Goal: Task Accomplishment & Management: Manage account settings

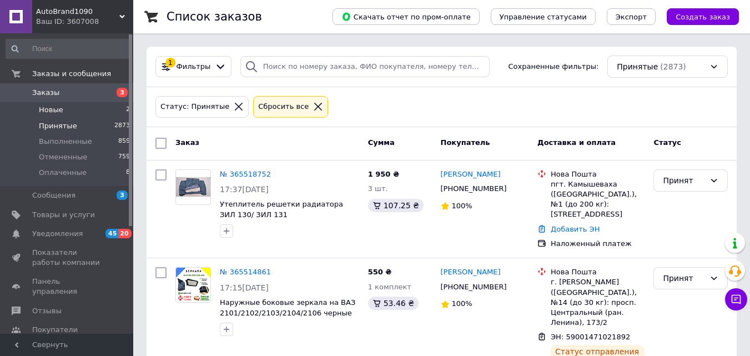
click at [47, 112] on span "Новые" at bounding box center [51, 110] width 24 height 10
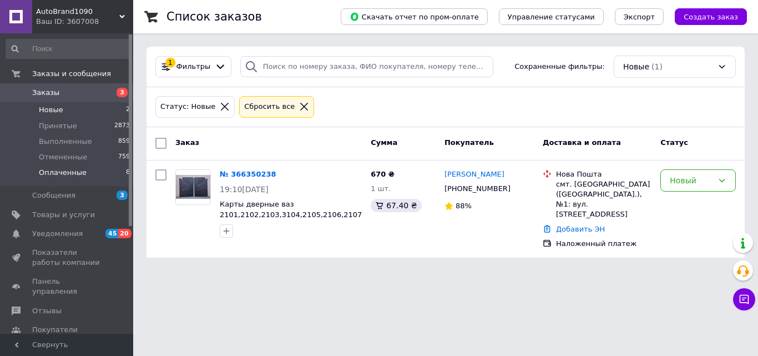
click at [63, 173] on span "Оплаченные" at bounding box center [63, 173] width 48 height 10
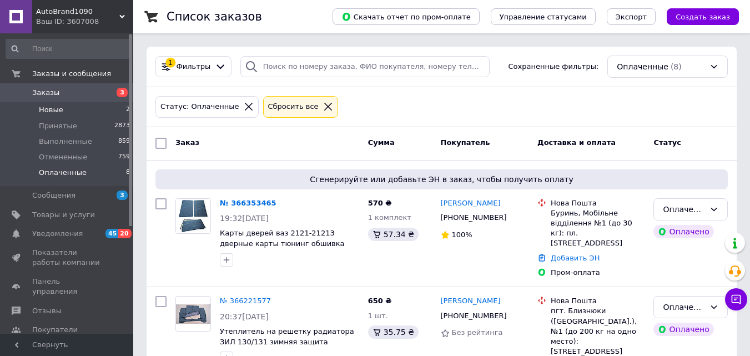
click at [60, 113] on span "Новые" at bounding box center [51, 110] width 24 height 10
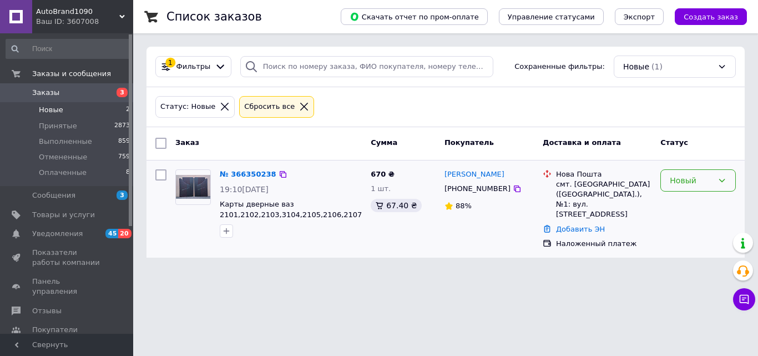
click at [701, 183] on div "Новый" at bounding box center [691, 180] width 43 height 12
click at [697, 201] on li "Принят" at bounding box center [698, 204] width 74 height 20
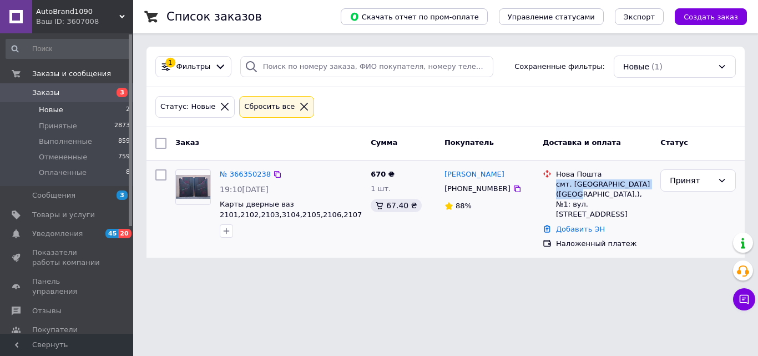
drag, startPoint x: 555, startPoint y: 184, endPoint x: 568, endPoint y: 189, distance: 13.7
click at [568, 189] on div "Нова Пошта смт. Терни (Сумська обл.), №1: вул. Кооперативна, 4" at bounding box center [604, 194] width 100 height 50
copy div "смт. Терни (Сумська обл.), №1"
drag, startPoint x: 493, startPoint y: 166, endPoint x: 446, endPoint y: 170, distance: 47.8
click at [446, 170] on div "Тарас Недельський +380966020836 88%" at bounding box center [489, 209] width 98 height 89
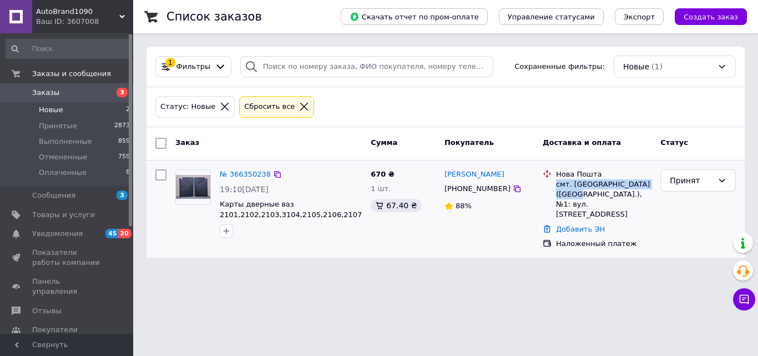
copy link "Тарас Недельський"
click at [514, 190] on icon at bounding box center [517, 188] width 7 height 7
click at [63, 175] on span "Оплаченные" at bounding box center [63, 173] width 48 height 10
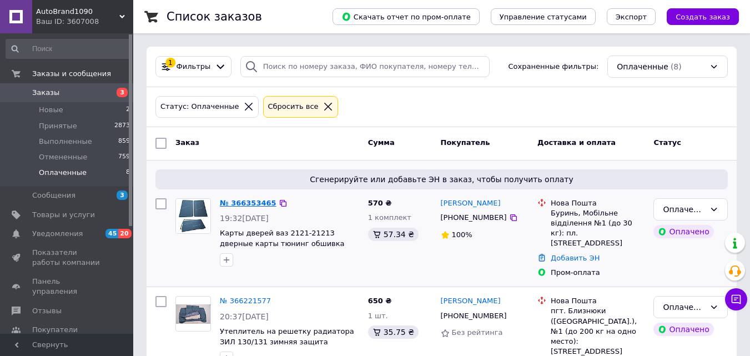
click at [238, 204] on link "№ 366353465" at bounding box center [248, 203] width 57 height 8
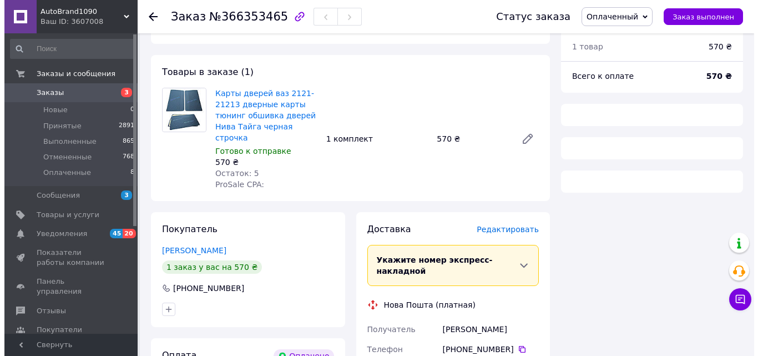
scroll to position [93, 0]
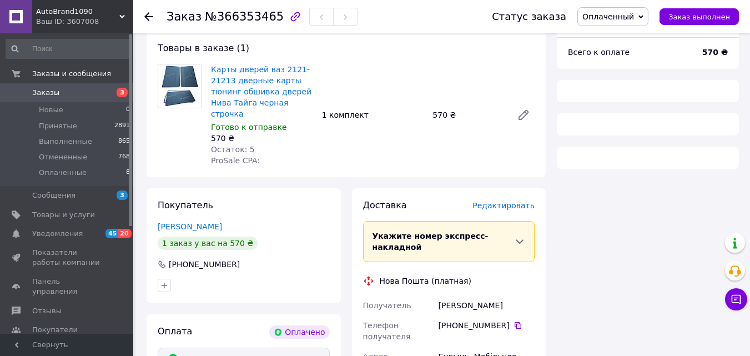
click at [504, 201] on span "Редактировать" at bounding box center [503, 205] width 62 height 9
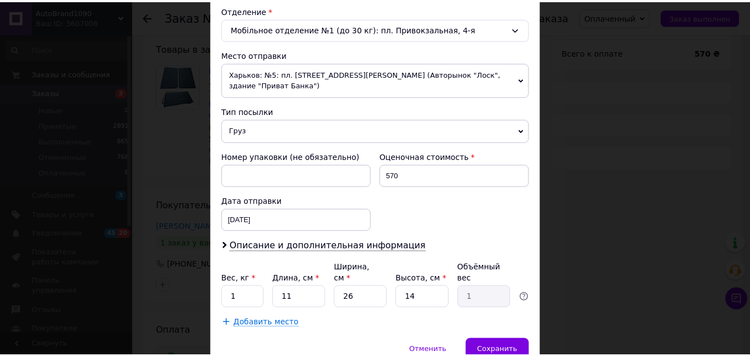
scroll to position [370, 0]
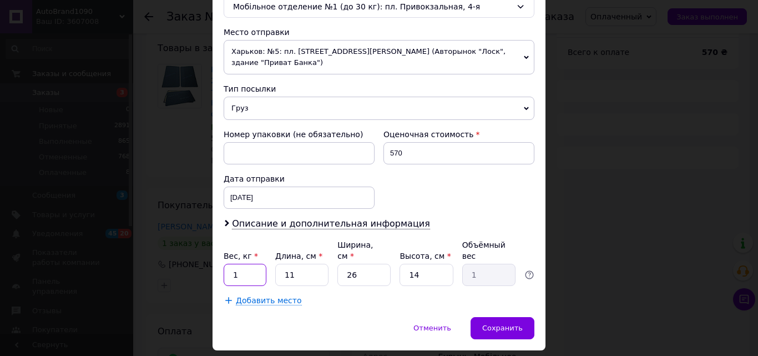
click at [256, 264] on input "1" at bounding box center [245, 275] width 43 height 22
type input "3"
click at [296, 264] on input "11" at bounding box center [301, 275] width 53 height 22
type input "1"
type input "0.1"
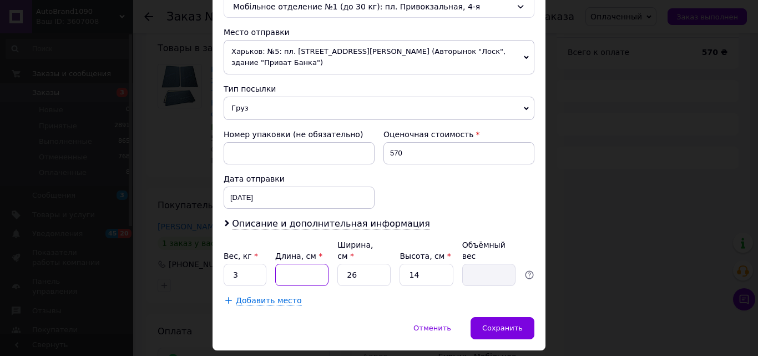
type input "8"
type input "0.73"
type input "9"
type input "0.82"
type input "94"
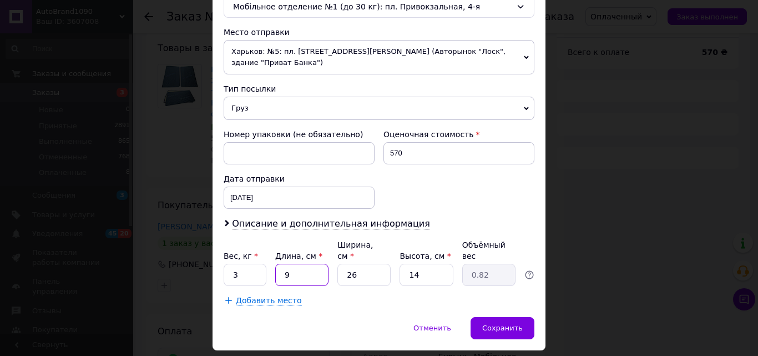
type input "8.55"
type input "94"
type input "5"
type input "1.65"
type input "52"
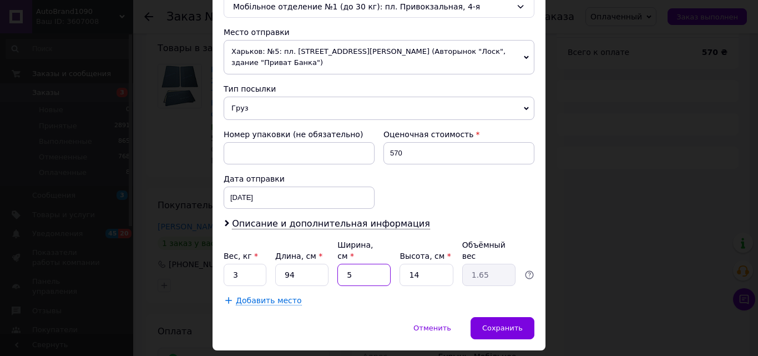
type input "17.11"
type input "52"
type input "4"
type input "4.89"
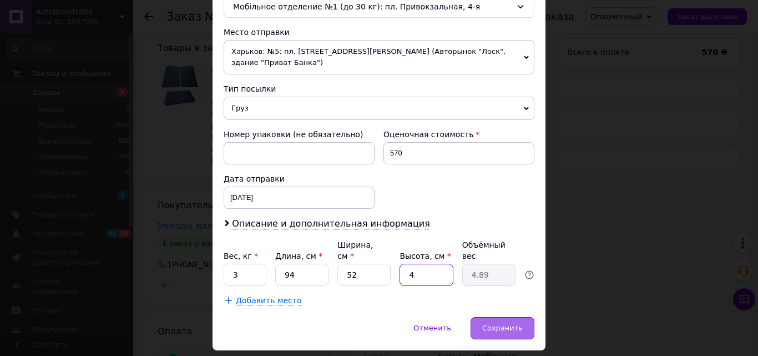
type input "4"
click at [498, 317] on div "Сохранить" at bounding box center [502, 328] width 64 height 22
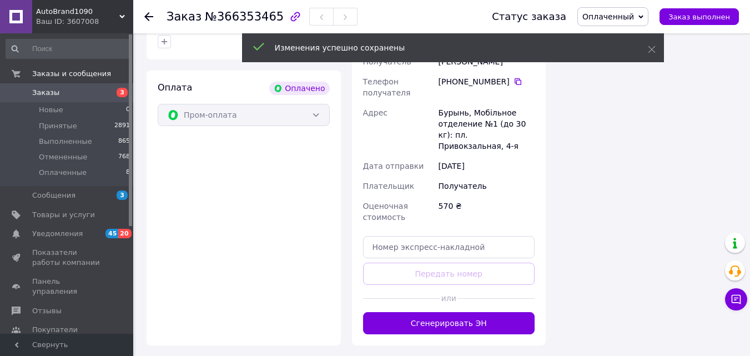
scroll to position [337, 0]
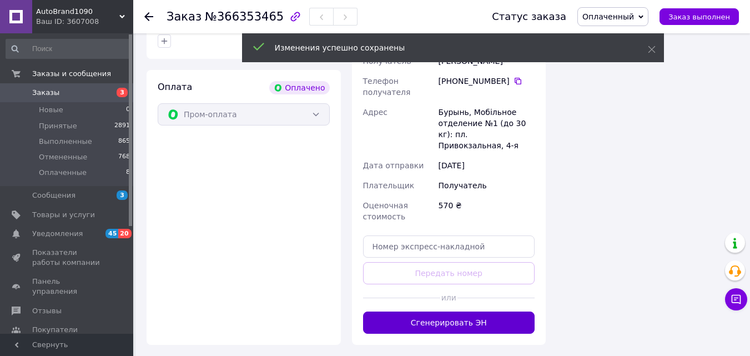
click at [460, 311] on button "Сгенерировать ЭН" at bounding box center [449, 322] width 172 height 22
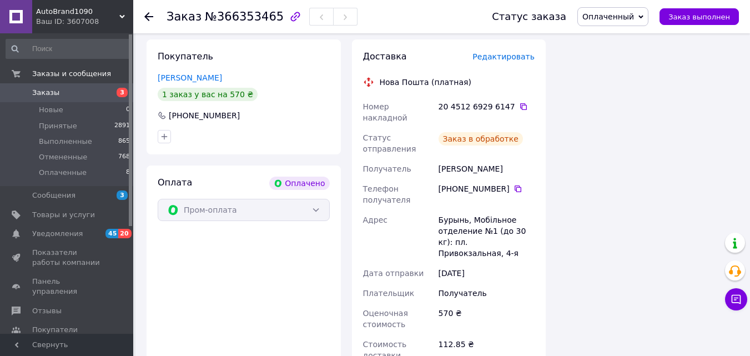
scroll to position [203, 0]
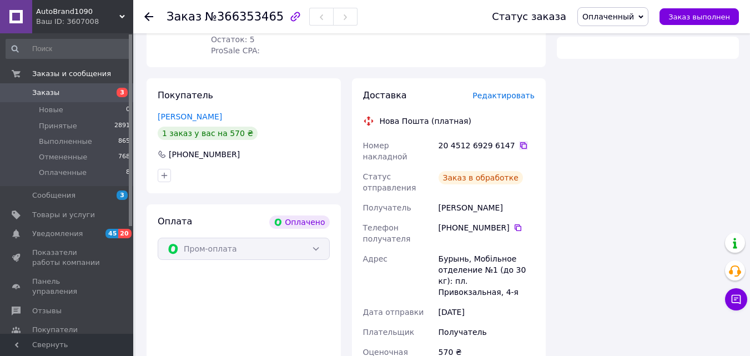
click at [519, 141] on icon at bounding box center [523, 145] width 9 height 9
click at [443, 249] on div "Бурынь, Мобільное отделение №1 (до 30 кг): пл. Привокзальная, 4-я" at bounding box center [486, 275] width 100 height 53
copy div "Бурынь"
click at [514, 224] on icon at bounding box center [517, 227] width 7 height 7
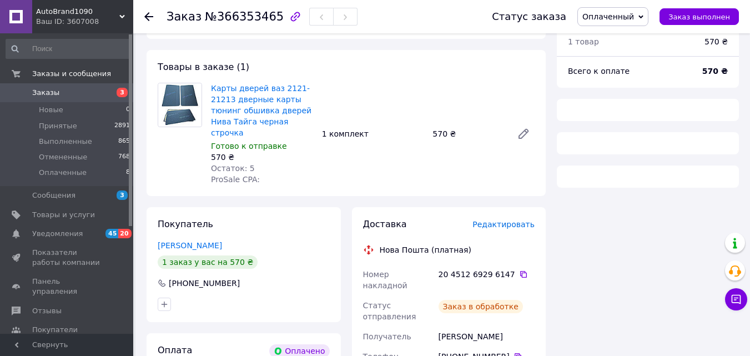
scroll to position [110, 0]
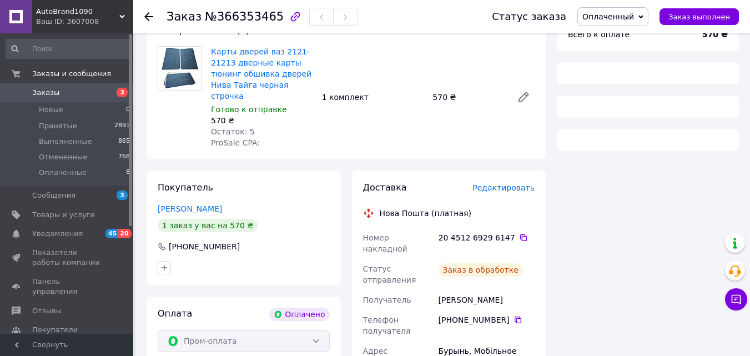
click at [145, 17] on use at bounding box center [148, 16] width 9 height 9
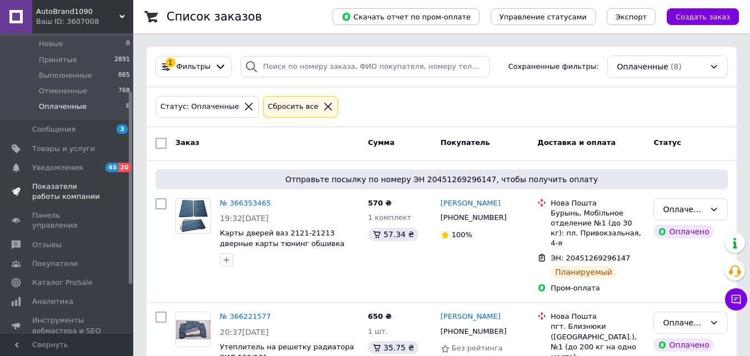
scroll to position [93, 0]
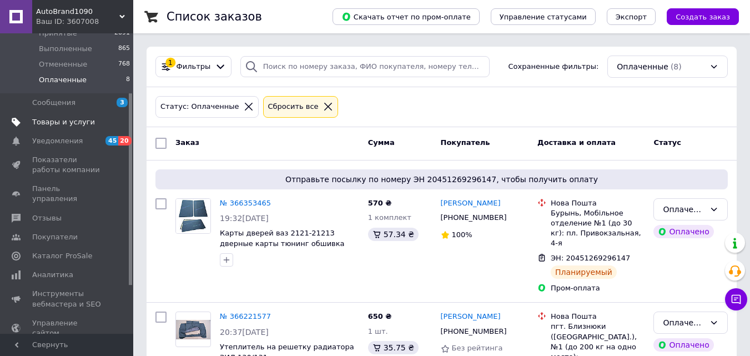
click at [61, 122] on span "Товары и услуги" at bounding box center [63, 122] width 63 height 10
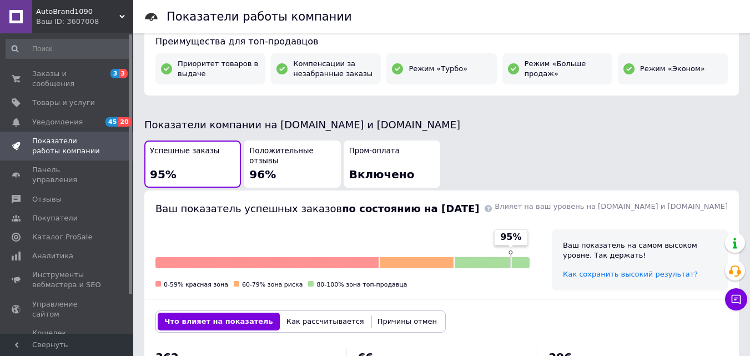
scroll to position [370, 0]
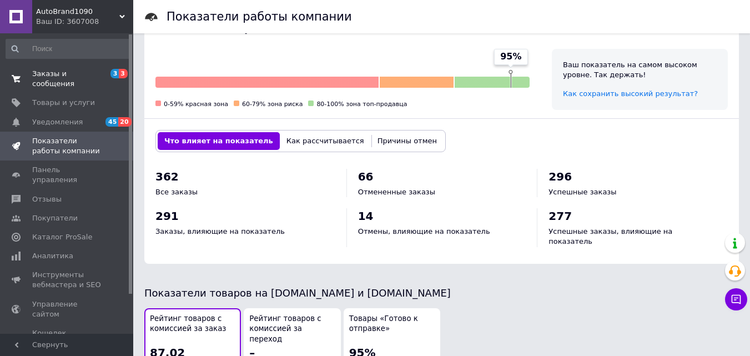
click at [62, 77] on span "Заказы и сообщения" at bounding box center [67, 79] width 70 height 20
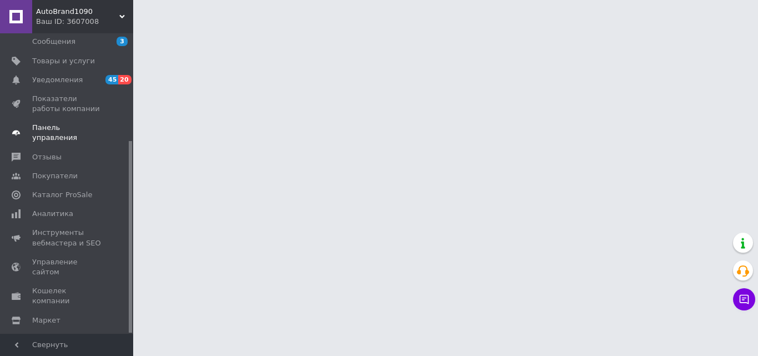
scroll to position [168, 0]
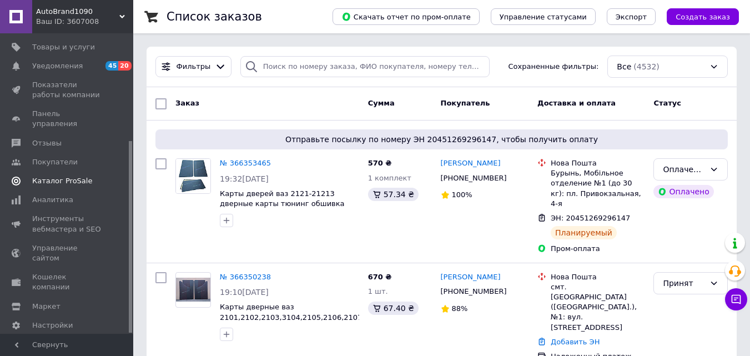
click at [54, 176] on span "Каталог ProSale" at bounding box center [62, 181] width 60 height 10
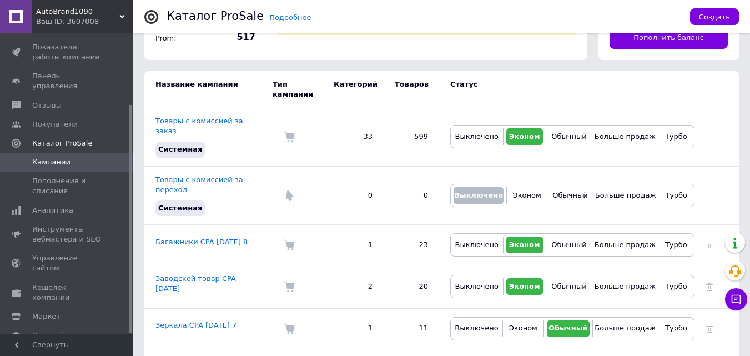
scroll to position [93, 0]
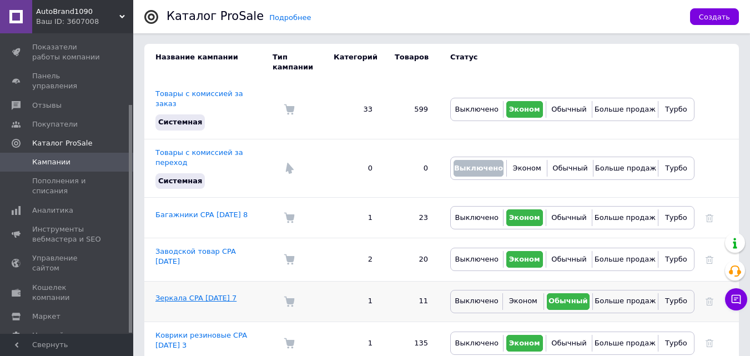
click at [207, 293] on link "Зеркала CPA 16.08.2024 7" at bounding box center [195, 297] width 81 height 8
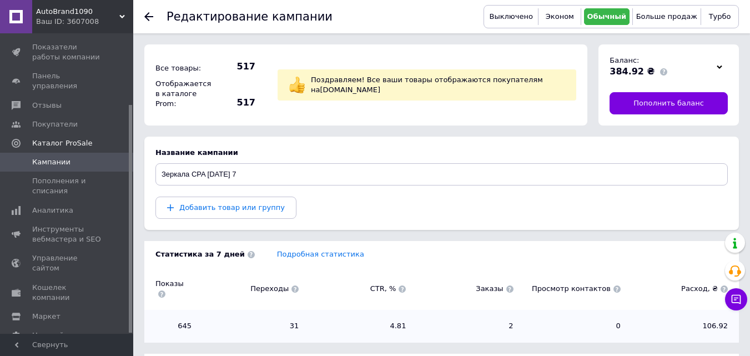
scroll to position [150, 0]
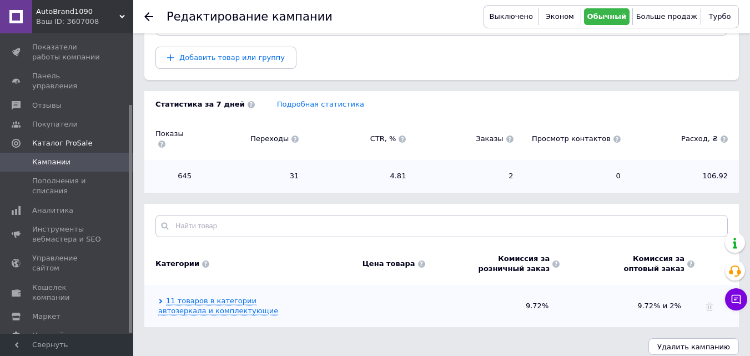
click at [187, 296] on link "11 товаров в категории автозеркала и комплектующие" at bounding box center [218, 305] width 120 height 19
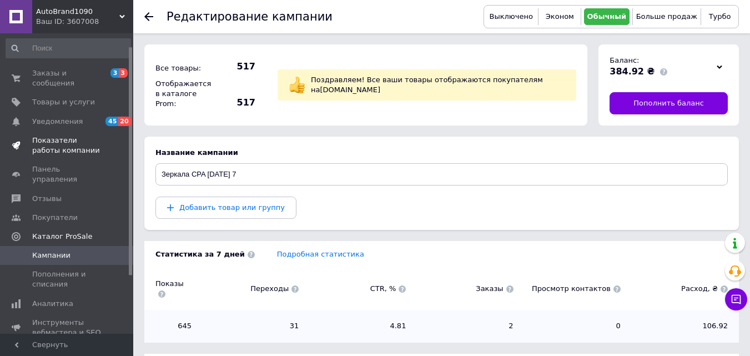
scroll to position [0, 0]
click at [57, 77] on span "Заказы и сообщения" at bounding box center [67, 79] width 70 height 20
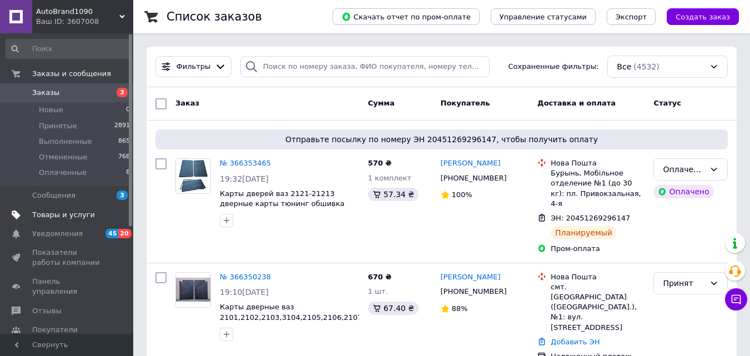
click at [69, 216] on span "Товары и услуги" at bounding box center [63, 215] width 63 height 10
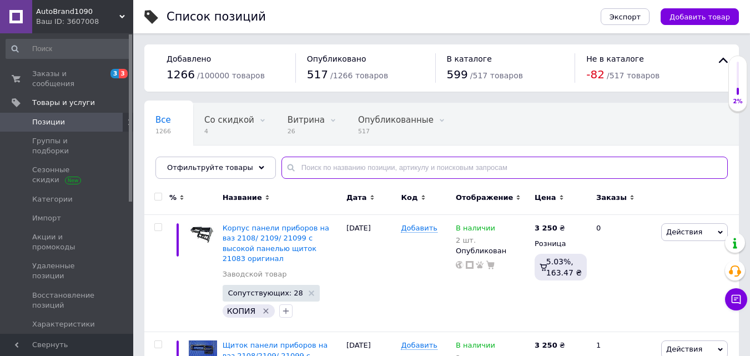
click at [366, 174] on input "text" at bounding box center [504, 167] width 446 height 22
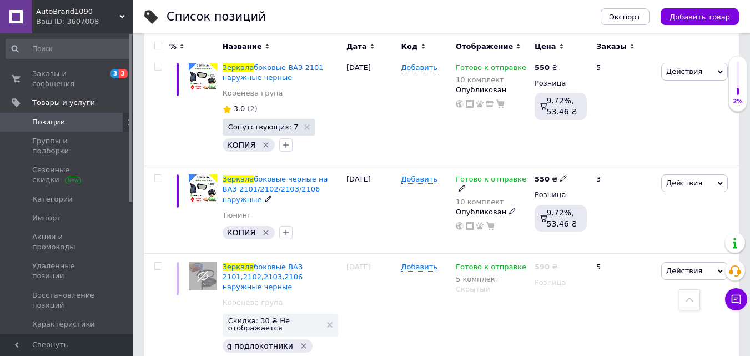
scroll to position [3146, 0]
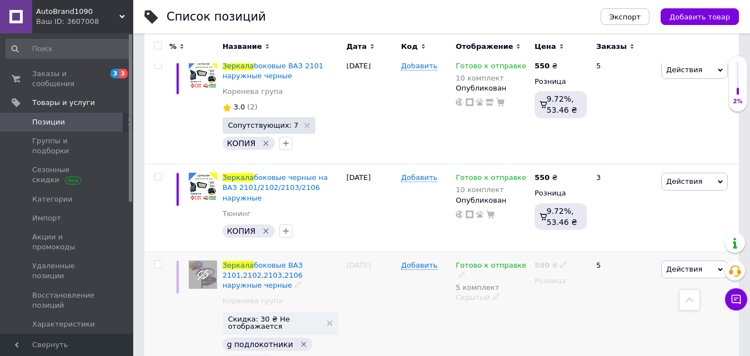
type input "зеркала"
click at [493, 293] on icon at bounding box center [496, 296] width 7 height 7
click at [492, 311] on li "Опубликован" at bounding box center [489, 319] width 77 height 16
click at [700, 260] on span "Действия" at bounding box center [694, 269] width 67 height 18
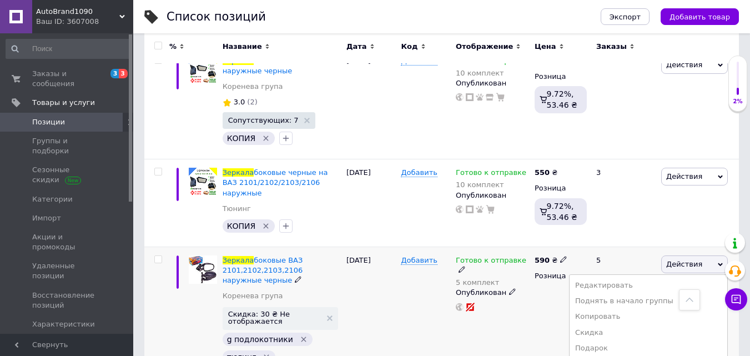
scroll to position [3159, 0]
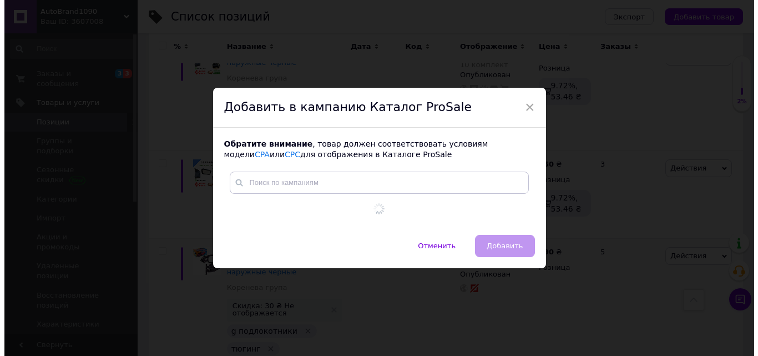
scroll to position [3146, 0]
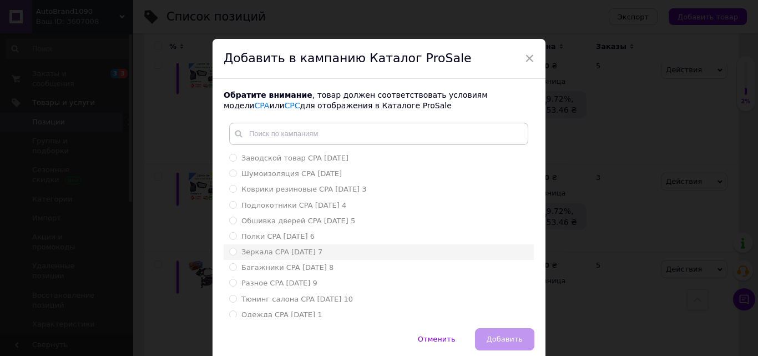
click at [230, 251] on input "Зеркала CPA 16.08.2024 7" at bounding box center [232, 250] width 7 height 7
radio input "true"
click at [504, 338] on span "Добавить" at bounding box center [505, 339] width 36 height 8
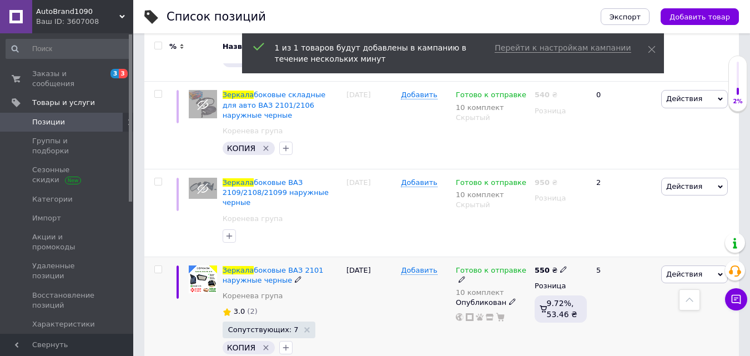
scroll to position [2940, 0]
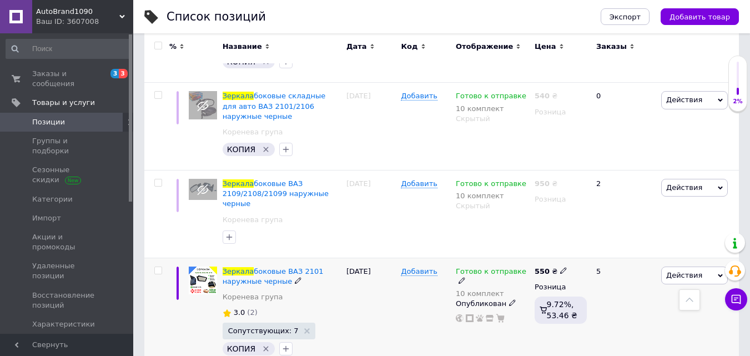
click at [718, 274] on icon at bounding box center [719, 275] width 5 height 3
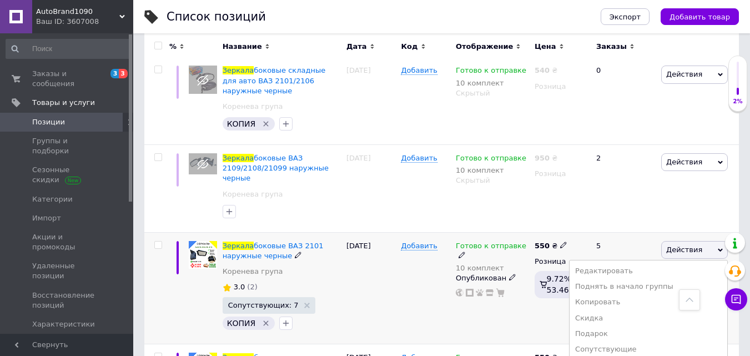
scroll to position [3033, 0]
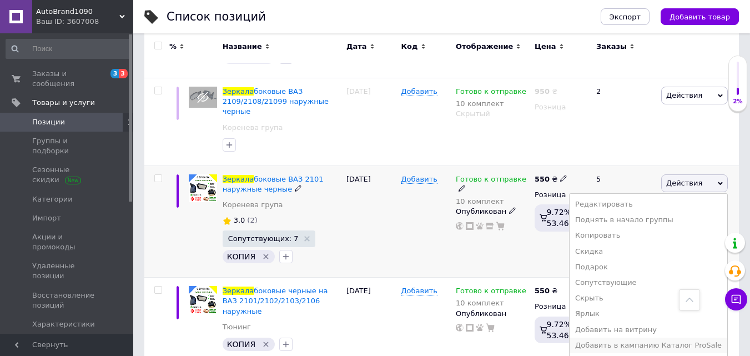
click at [641, 337] on li "Добавить в кампанию Каталог ProSale" at bounding box center [648, 345] width 158 height 16
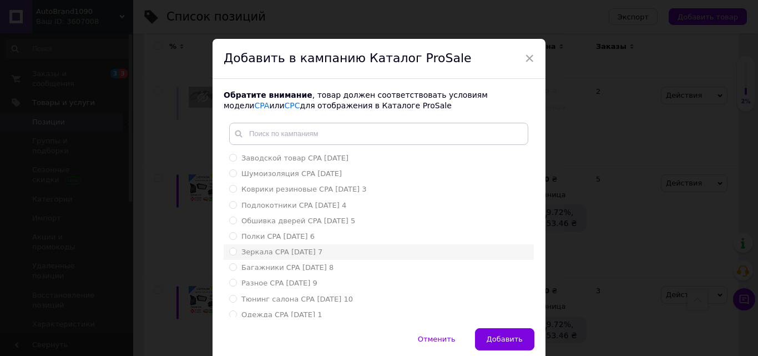
click at [231, 253] on input "Зеркала CPA 16.08.2024 7" at bounding box center [232, 250] width 7 height 7
radio input "true"
click at [528, 333] on button "Добавить" at bounding box center [504, 339] width 59 height 22
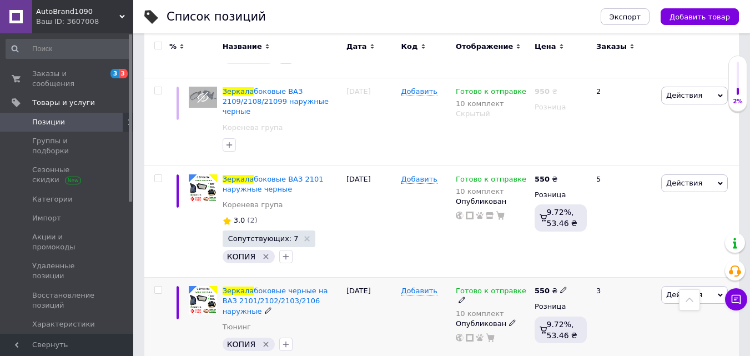
click at [719, 292] on icon at bounding box center [719, 294] width 5 height 5
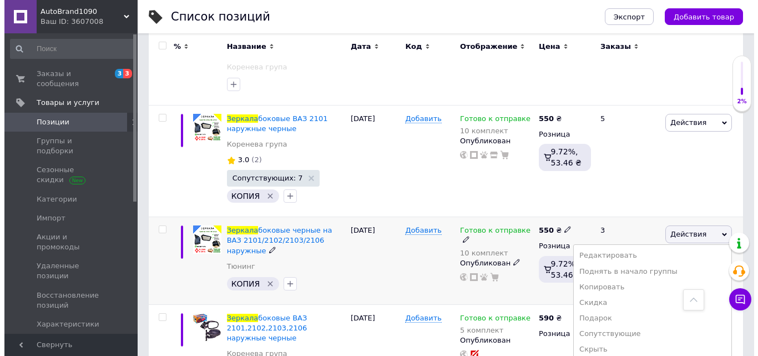
scroll to position [3146, 0]
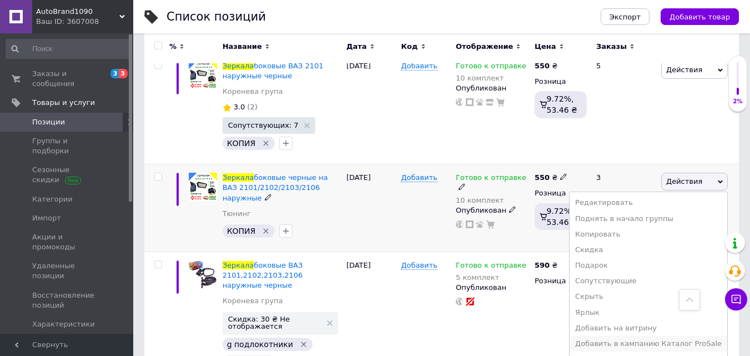
click at [632, 336] on li "Добавить в кампанию Каталог ProSale" at bounding box center [648, 344] width 158 height 16
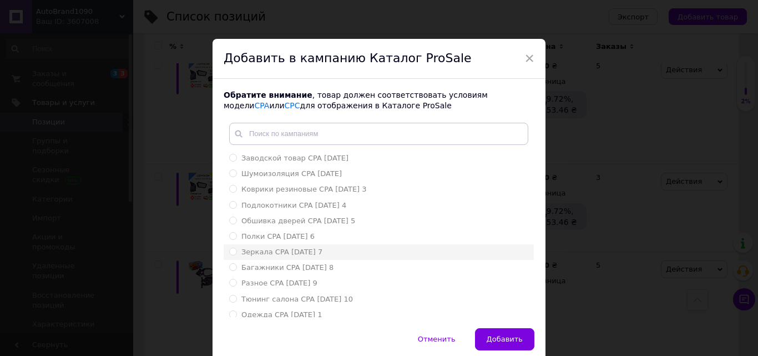
click at [231, 252] on input "Зеркала CPA 16.08.2024 7" at bounding box center [232, 250] width 7 height 7
radio input "true"
click at [499, 336] on span "Добавить" at bounding box center [505, 339] width 36 height 8
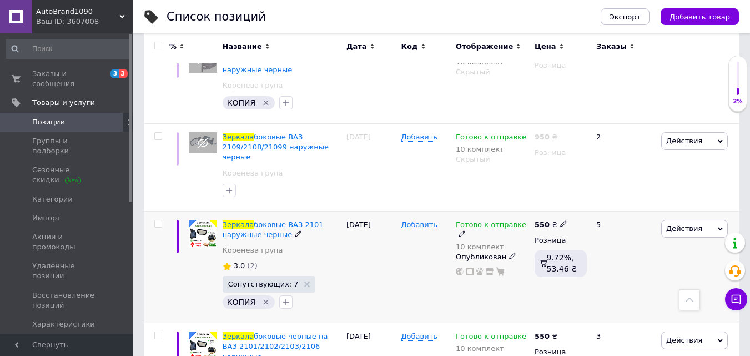
scroll to position [3033, 0]
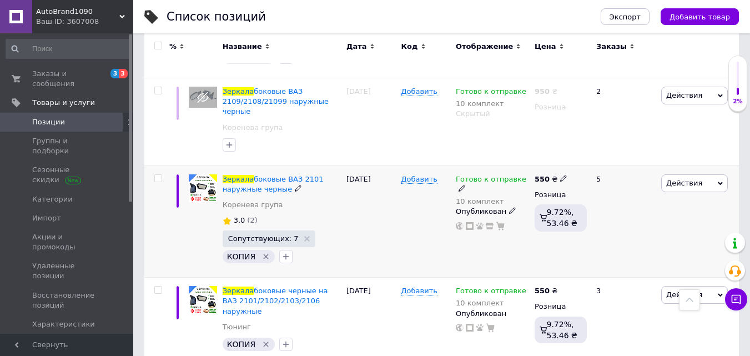
click at [705, 174] on span "Действия" at bounding box center [694, 183] width 67 height 18
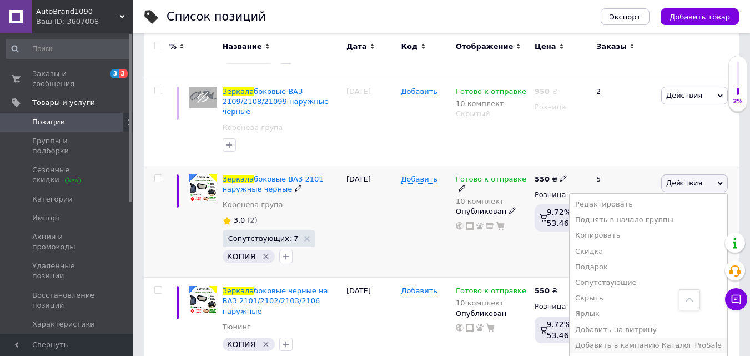
click at [631, 337] on li "Добавить в кампанию Каталог ProSale" at bounding box center [648, 345] width 158 height 16
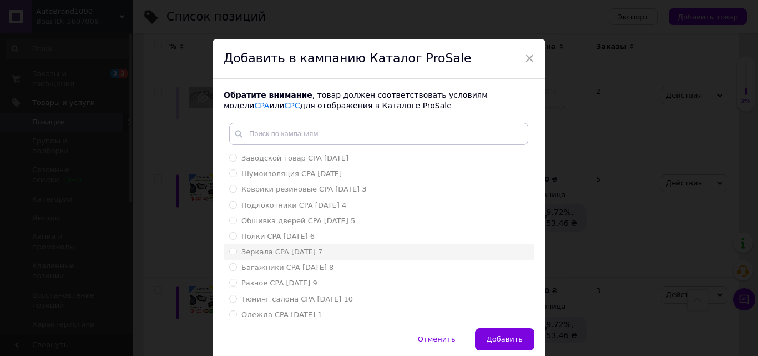
click at [229, 255] on label "Зеркала CPA 16.08.2024 7" at bounding box center [275, 252] width 93 height 10
click at [229, 255] on input "Зеркала CPA 16.08.2024 7" at bounding box center [232, 250] width 7 height 7
radio input "true"
click at [512, 341] on span "Добавить" at bounding box center [505, 339] width 36 height 8
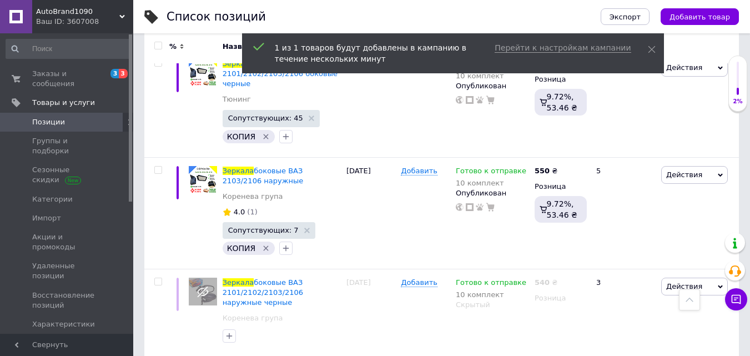
scroll to position [2478, 0]
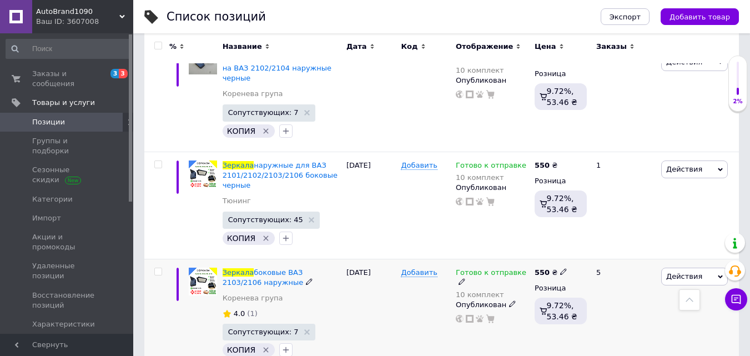
click at [718, 274] on icon at bounding box center [719, 276] width 5 height 5
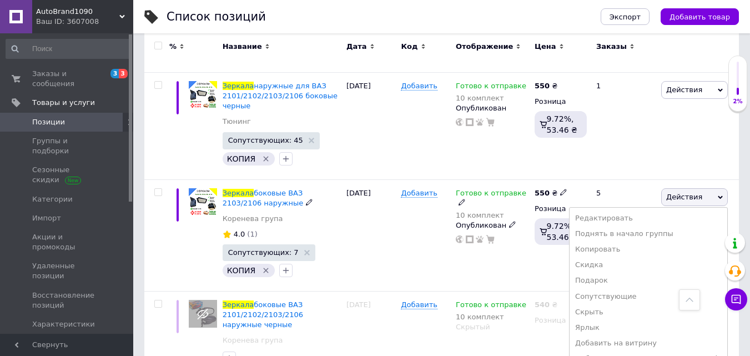
scroll to position [2663, 0]
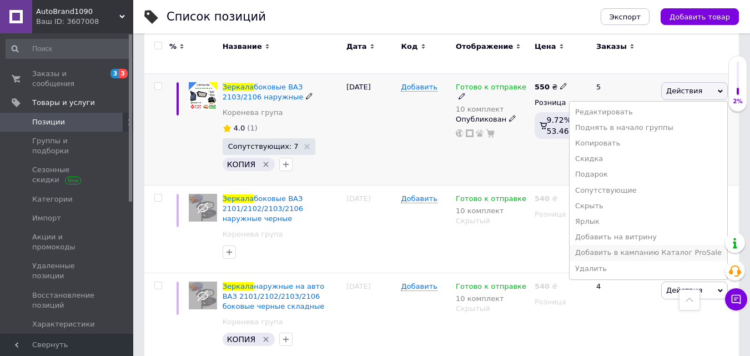
click at [632, 245] on li "Добавить в кампанию Каталог ProSale" at bounding box center [648, 253] width 158 height 16
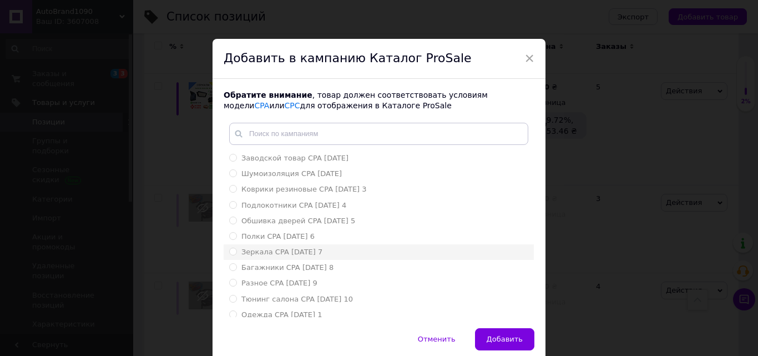
click at [229, 252] on input "Зеркала CPA 16.08.2024 7" at bounding box center [232, 250] width 7 height 7
radio input "true"
click at [508, 335] on span "Добавить" at bounding box center [505, 339] width 36 height 8
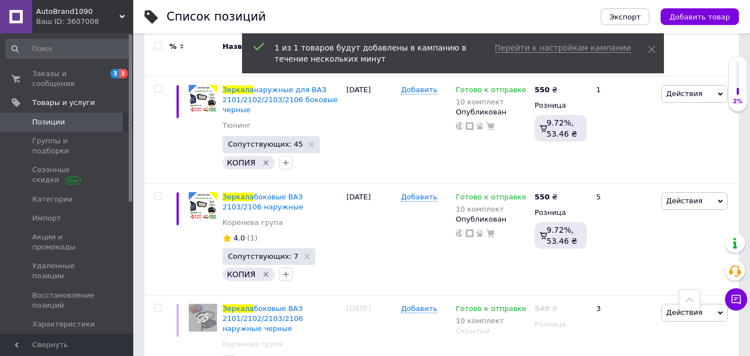
scroll to position [2478, 0]
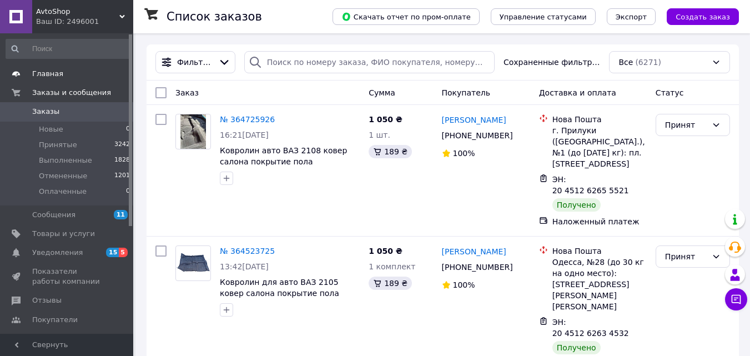
click at [52, 74] on span "Главная" at bounding box center [47, 74] width 31 height 10
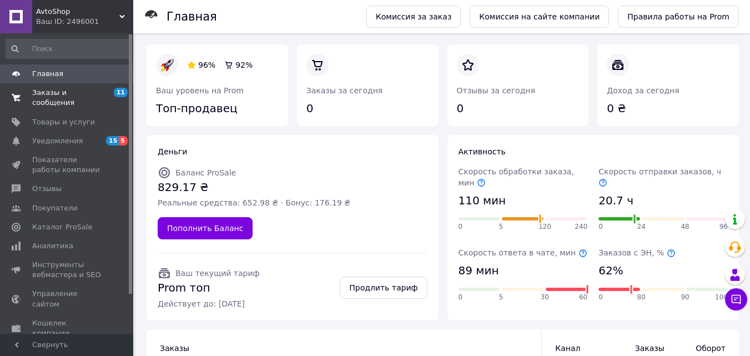
click at [79, 95] on span "Заказы и сообщения" at bounding box center [67, 98] width 70 height 20
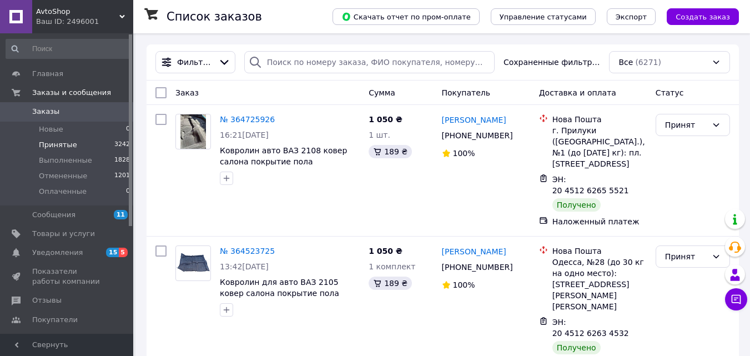
click at [64, 141] on span "Принятые" at bounding box center [58, 145] width 38 height 10
click at [122, 11] on div "AvtoShop Ваш ID: 2496001" at bounding box center [82, 16] width 101 height 33
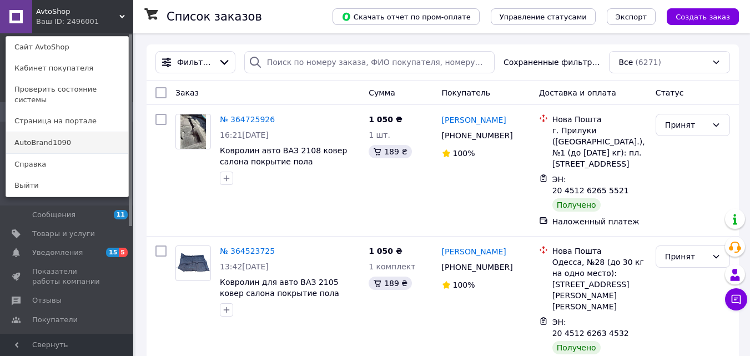
click at [83, 132] on link "AutoBrand1090" at bounding box center [67, 142] width 122 height 21
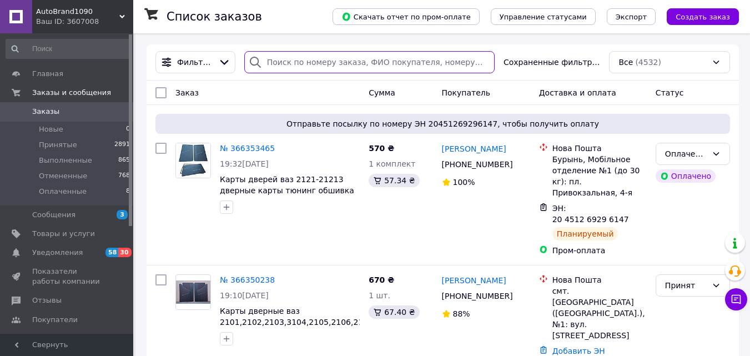
click at [300, 62] on input "search" at bounding box center [369, 62] width 250 height 22
paste input "20451260889167"
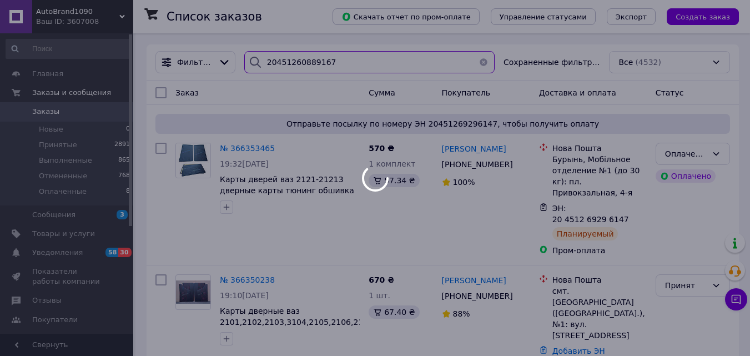
type input "20451260889167"
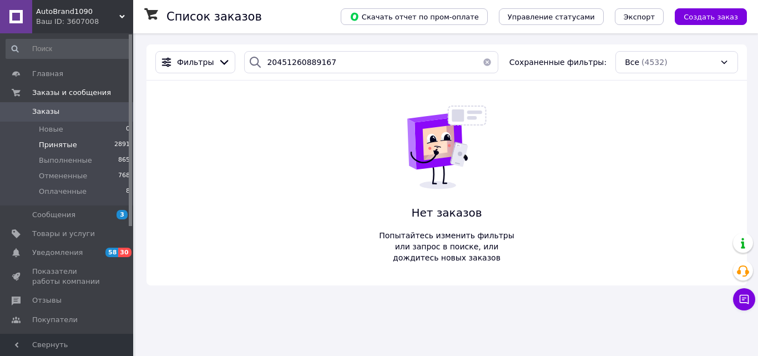
click at [55, 140] on span "Принятые" at bounding box center [58, 145] width 38 height 10
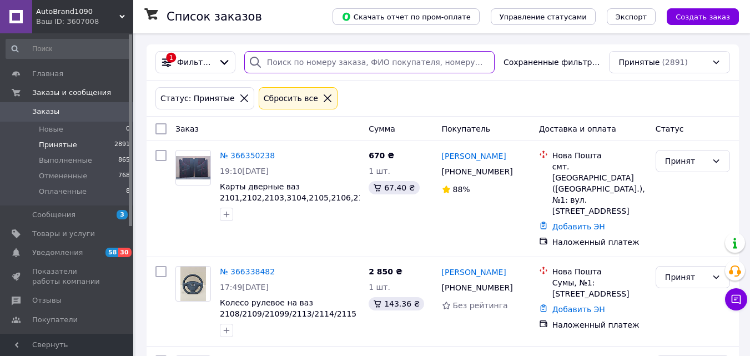
click at [331, 65] on input "search" at bounding box center [369, 62] width 250 height 22
paste input "20451260889167"
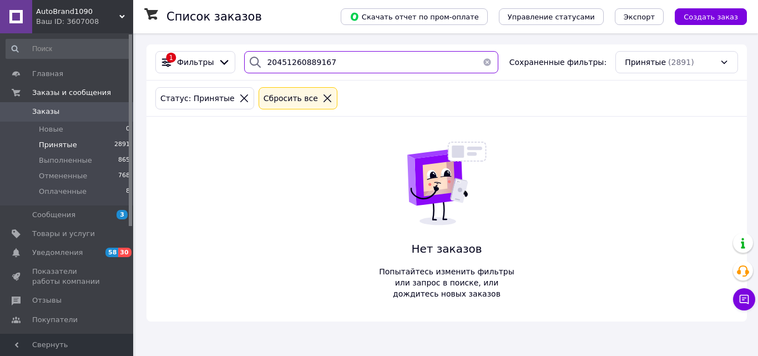
click at [290, 56] on input "20451260889167" at bounding box center [371, 62] width 254 height 22
paste input "90521"
type input "20451260890521"
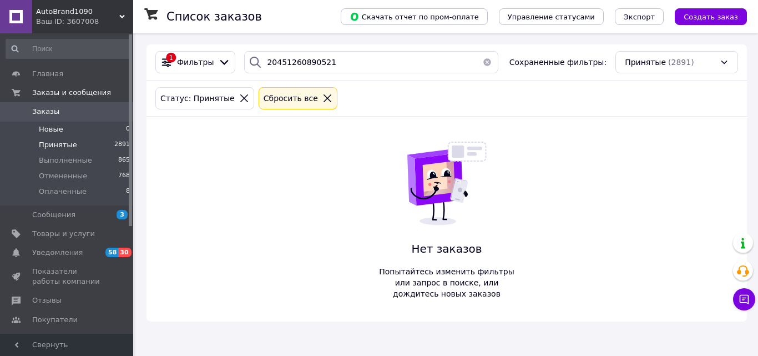
click at [53, 125] on span "Новые" at bounding box center [51, 129] width 24 height 10
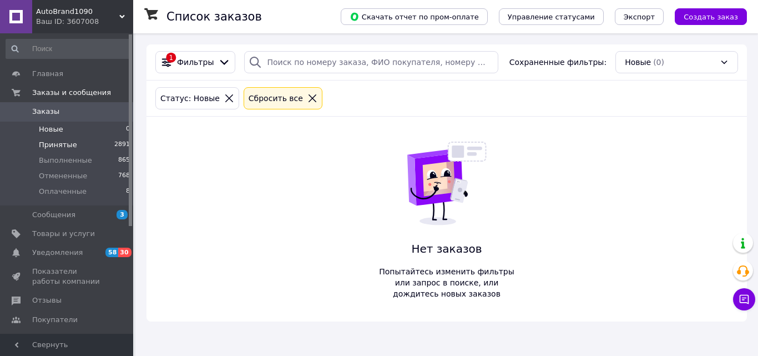
click at [60, 147] on span "Принятые" at bounding box center [58, 145] width 38 height 10
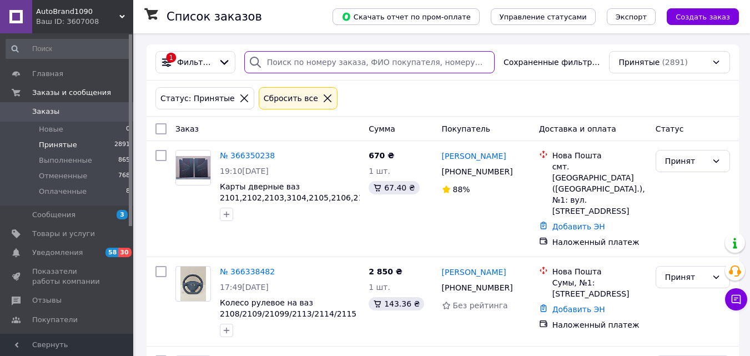
click at [291, 65] on input "search" at bounding box center [369, 62] width 250 height 22
paste input "20451260890521"
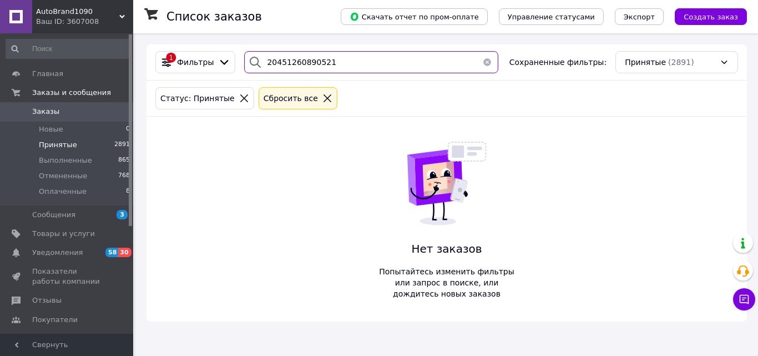
click at [296, 59] on input "20451260890521" at bounding box center [371, 62] width 254 height 22
paste input "38095 557 0319"
type input "38095 557 0319"
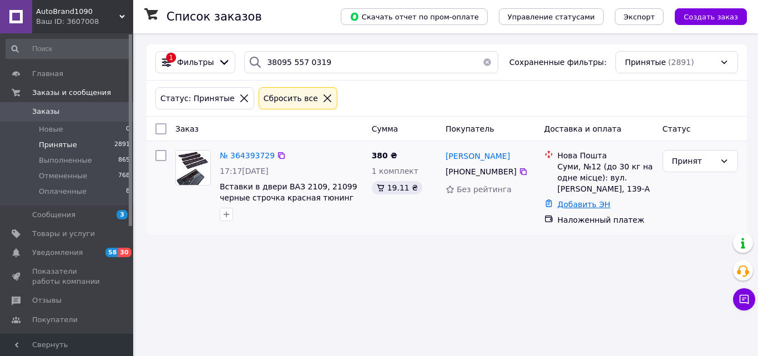
click at [575, 209] on link "Добавить ЭН" at bounding box center [584, 204] width 53 height 9
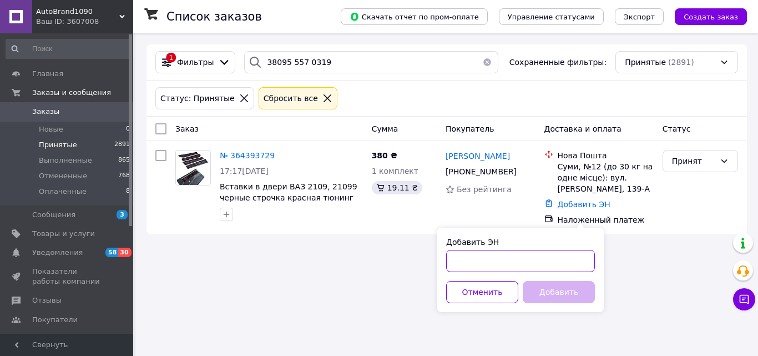
click at [535, 261] on input "Добавить ЭН" at bounding box center [520, 261] width 149 height 22
paste input "20451260890521"
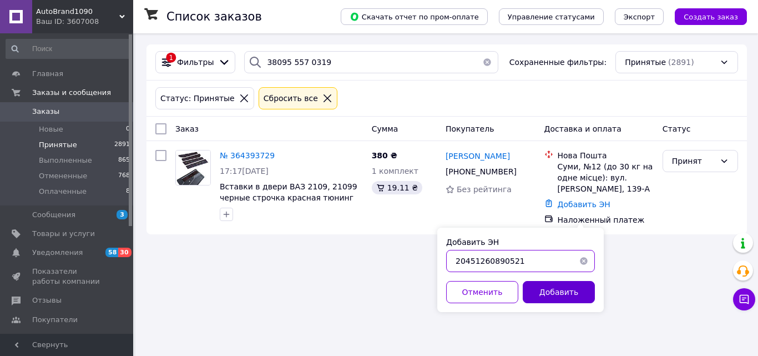
type input "20451260890521"
click at [549, 291] on button "Добавить" at bounding box center [559, 292] width 72 height 22
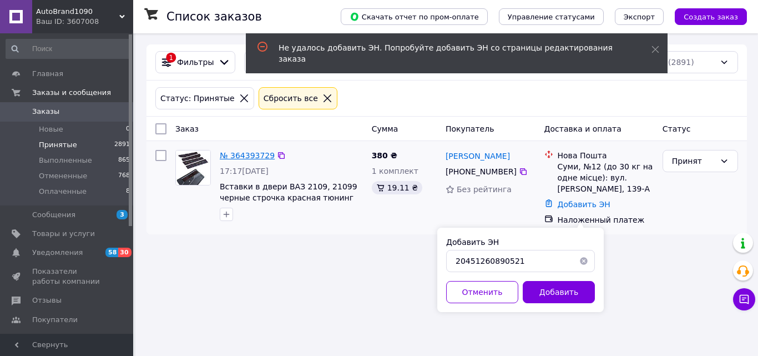
click at [241, 155] on span "№ 364393729" at bounding box center [247, 155] width 55 height 9
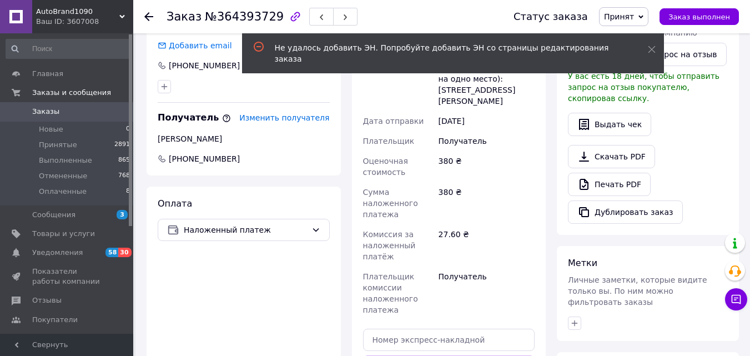
scroll to position [370, 0]
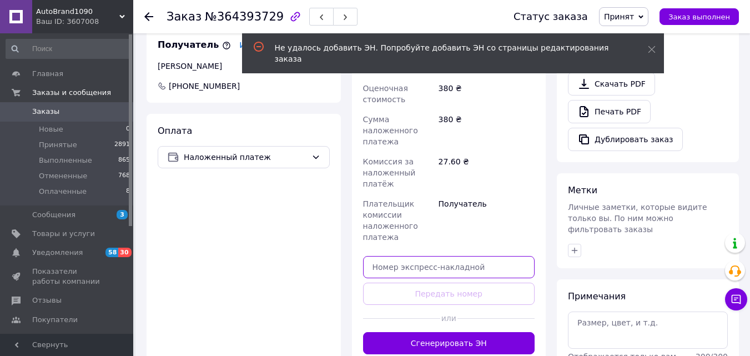
click at [454, 270] on input "text" at bounding box center [449, 267] width 172 height 22
paste input "20451260890521"
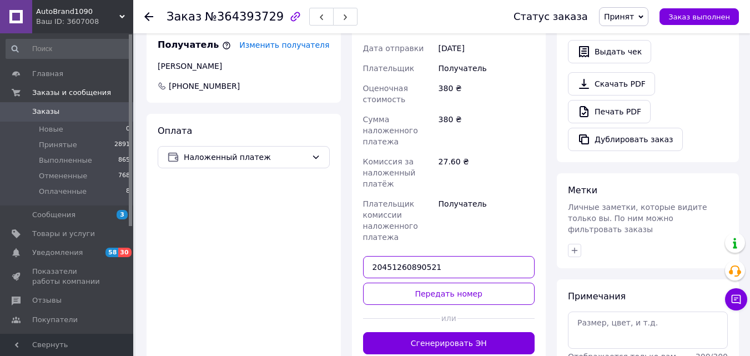
type input "20451260890521"
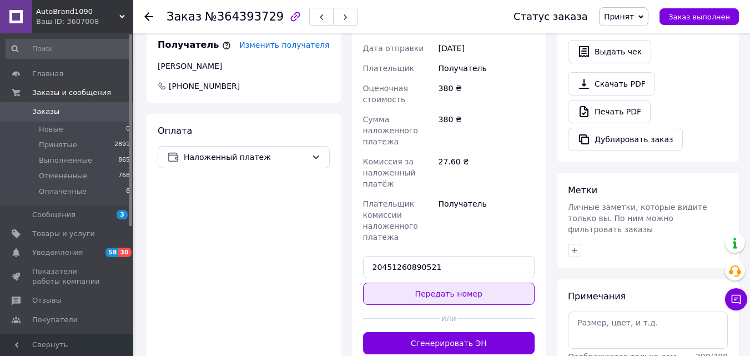
click at [468, 295] on button "Передать номер" at bounding box center [449, 293] width 172 height 22
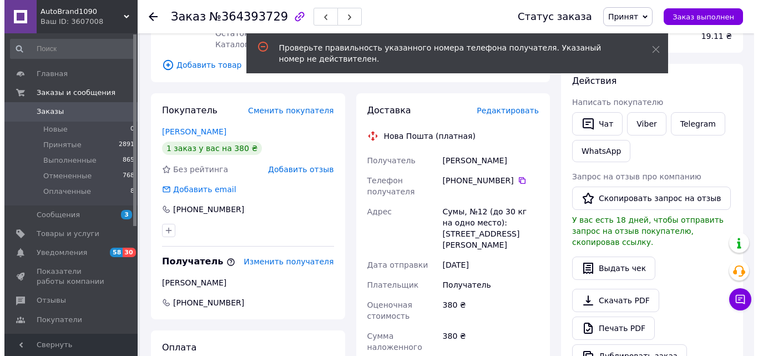
scroll to position [93, 0]
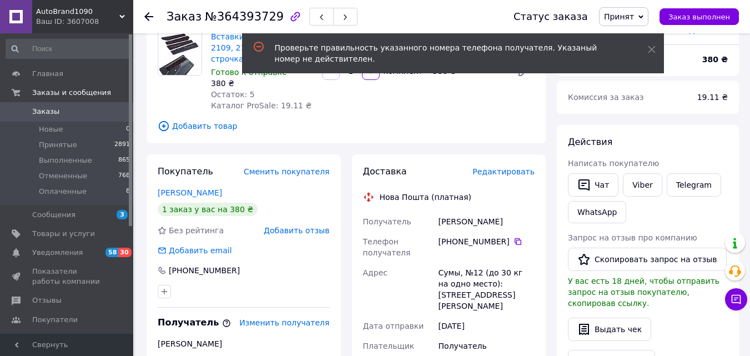
click at [307, 229] on span "Добавить отзыв" at bounding box center [296, 230] width 65 height 9
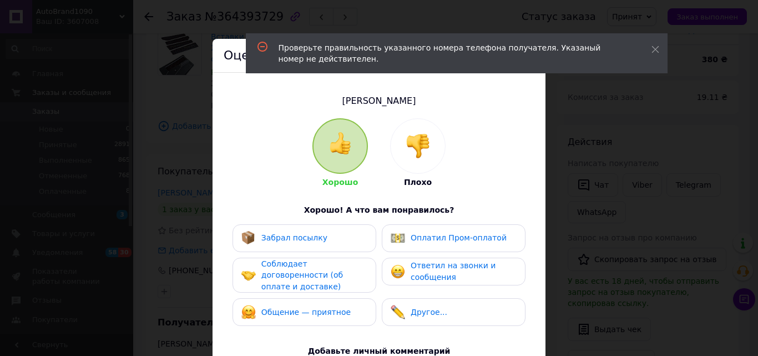
click at [403, 126] on div at bounding box center [418, 146] width 54 height 54
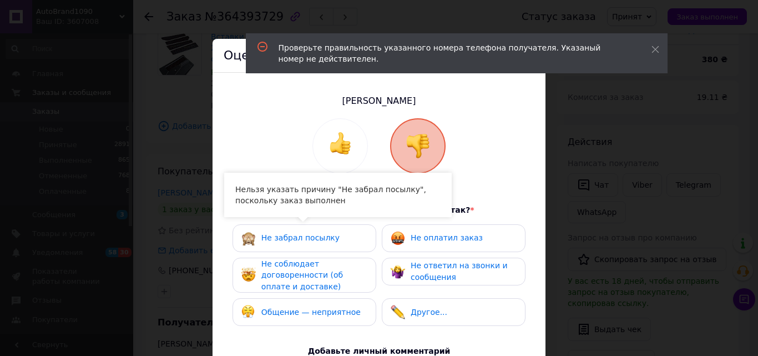
click at [312, 239] on span "Не забрал посылку" at bounding box center [300, 237] width 78 height 9
click at [433, 228] on div "Не оплатил заказ" at bounding box center [454, 238] width 144 height 28
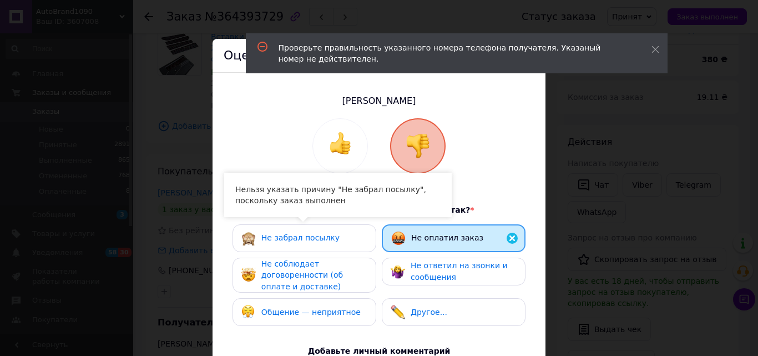
click at [332, 229] on div "Не забрал посылку" at bounding box center [304, 238] width 144 height 28
click at [327, 276] on span "Не соблюдает договоренности (об оплате и доставке)" at bounding box center [302, 275] width 82 height 32
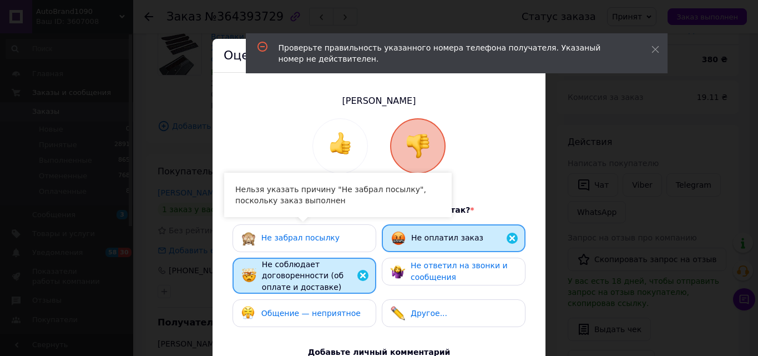
click at [330, 236] on div "Не забрал посылку" at bounding box center [304, 238] width 126 height 14
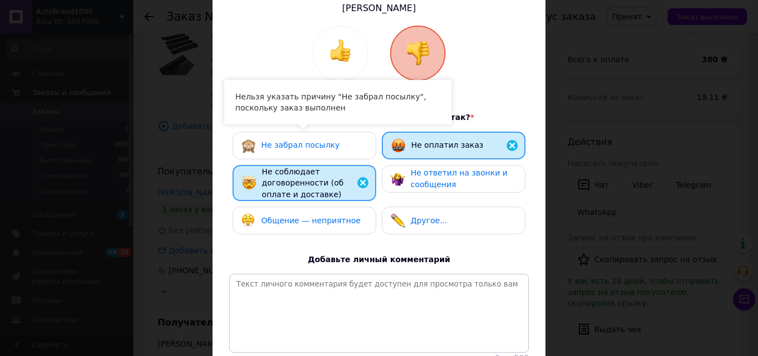
click at [337, 140] on div "Не забрал посылку" at bounding box center [304, 145] width 126 height 14
click at [337, 148] on div "Не забрал посылку" at bounding box center [304, 145] width 126 height 14
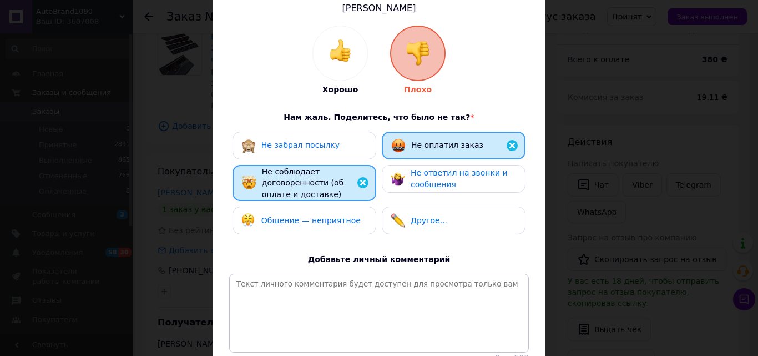
click at [337, 148] on div "Не забрал посылку" at bounding box center [304, 145] width 126 height 14
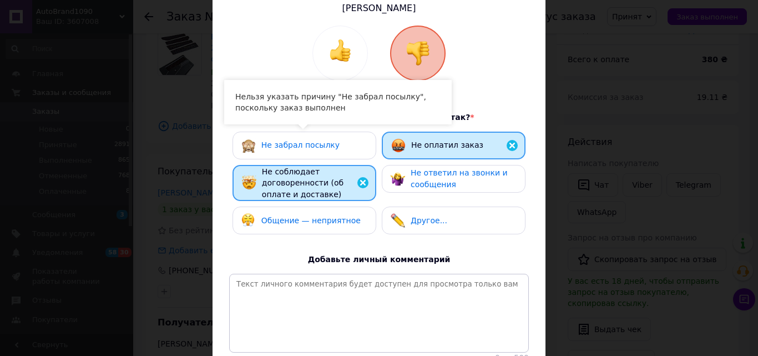
click at [337, 148] on div "Не забрал посылку" at bounding box center [304, 145] width 126 height 14
click at [489, 49] on div "Хорошо Плохо Нам жаль. Поделитесь, что было не так? * Не забрал посылку Не опла…" at bounding box center [379, 194] width 300 height 337
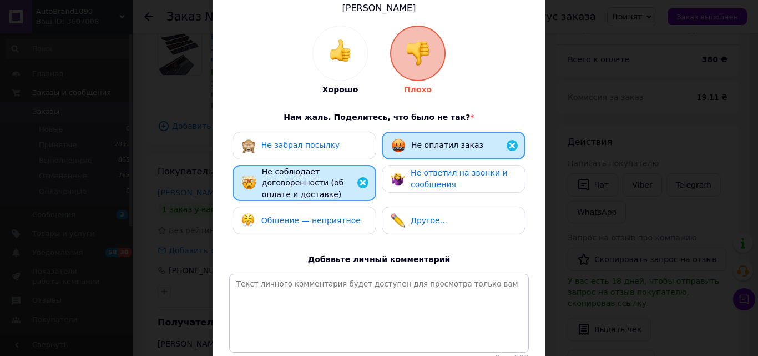
click at [509, 141] on img at bounding box center [511, 145] width 13 height 13
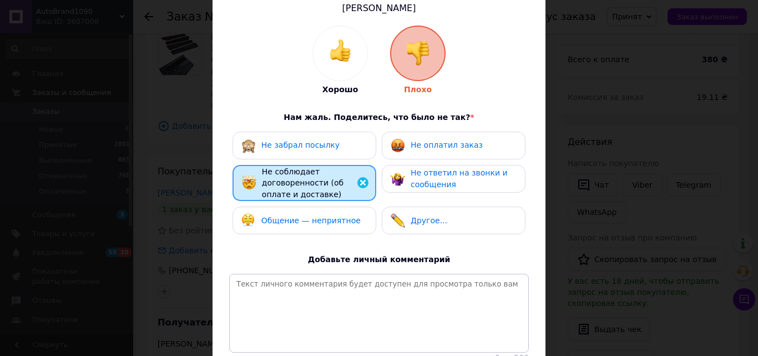
click at [367, 180] on img at bounding box center [362, 182] width 13 height 13
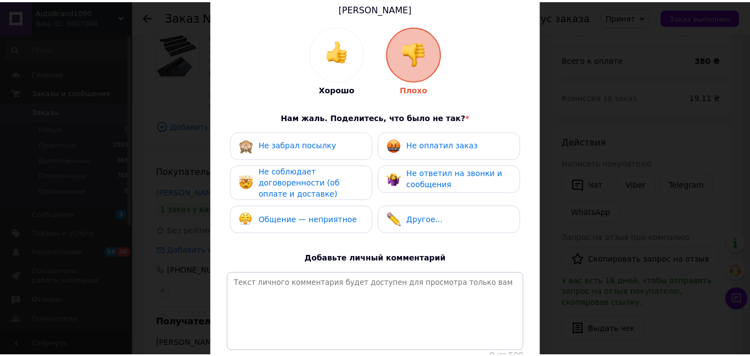
scroll to position [0, 0]
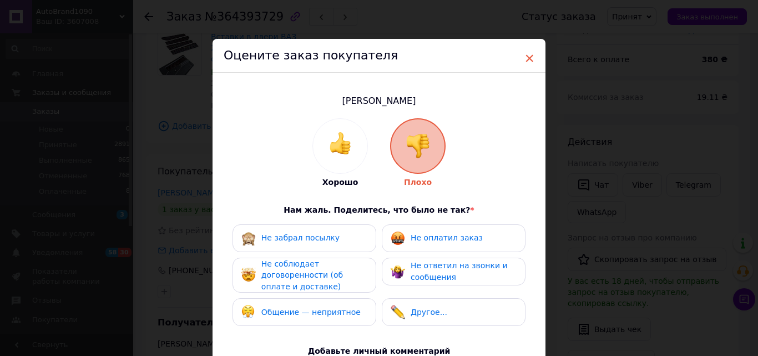
click at [527, 56] on span "×" at bounding box center [529, 58] width 10 height 19
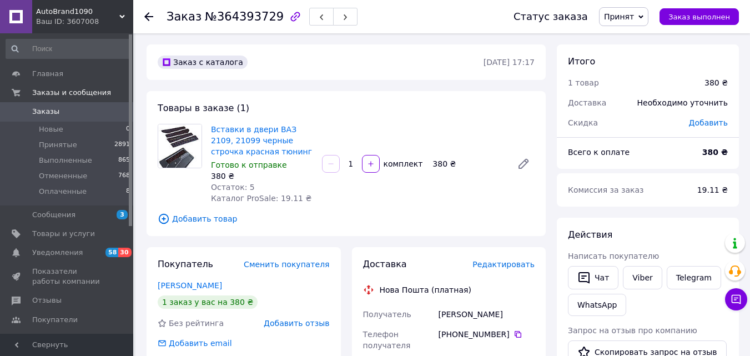
scroll to position [93, 0]
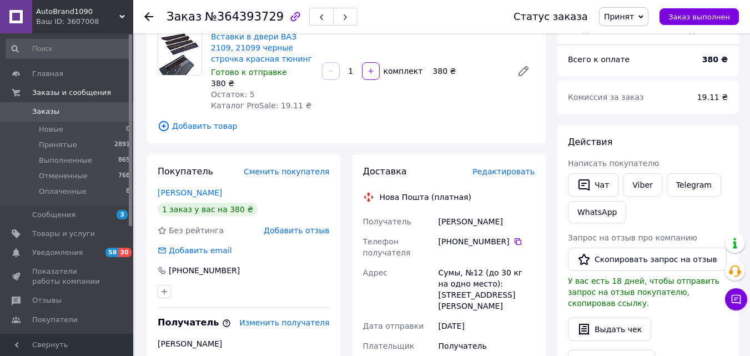
click at [145, 14] on icon at bounding box center [148, 16] width 9 height 9
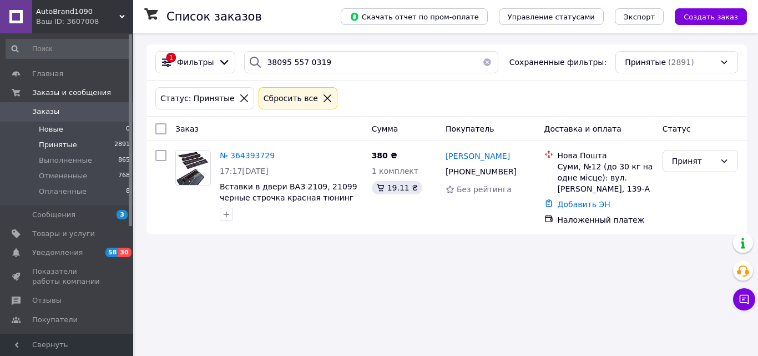
click at [55, 129] on span "Новые" at bounding box center [51, 129] width 24 height 10
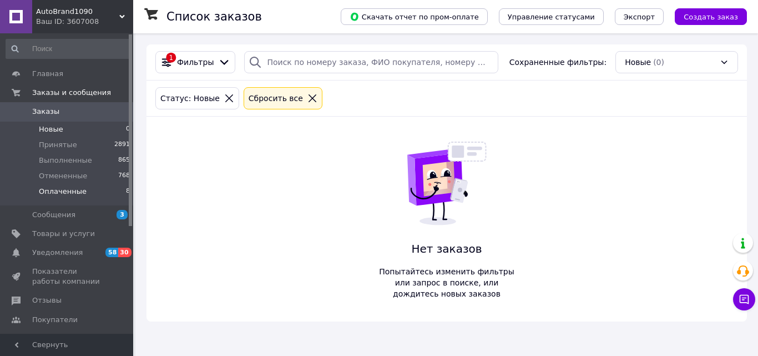
click at [82, 194] on li "Оплаченные 8" at bounding box center [68, 194] width 136 height 21
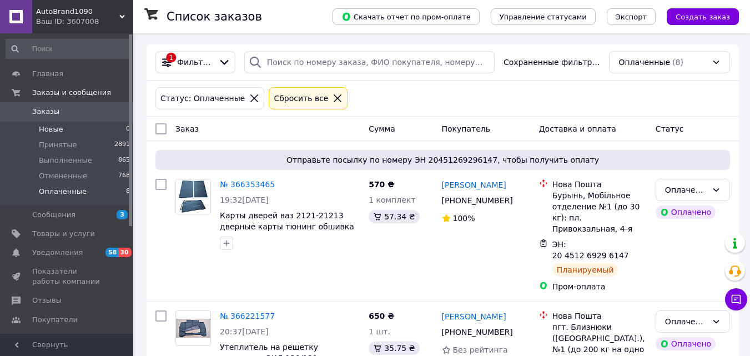
click at [52, 130] on span "Новые" at bounding box center [51, 129] width 24 height 10
